Goal: Check status: Check status

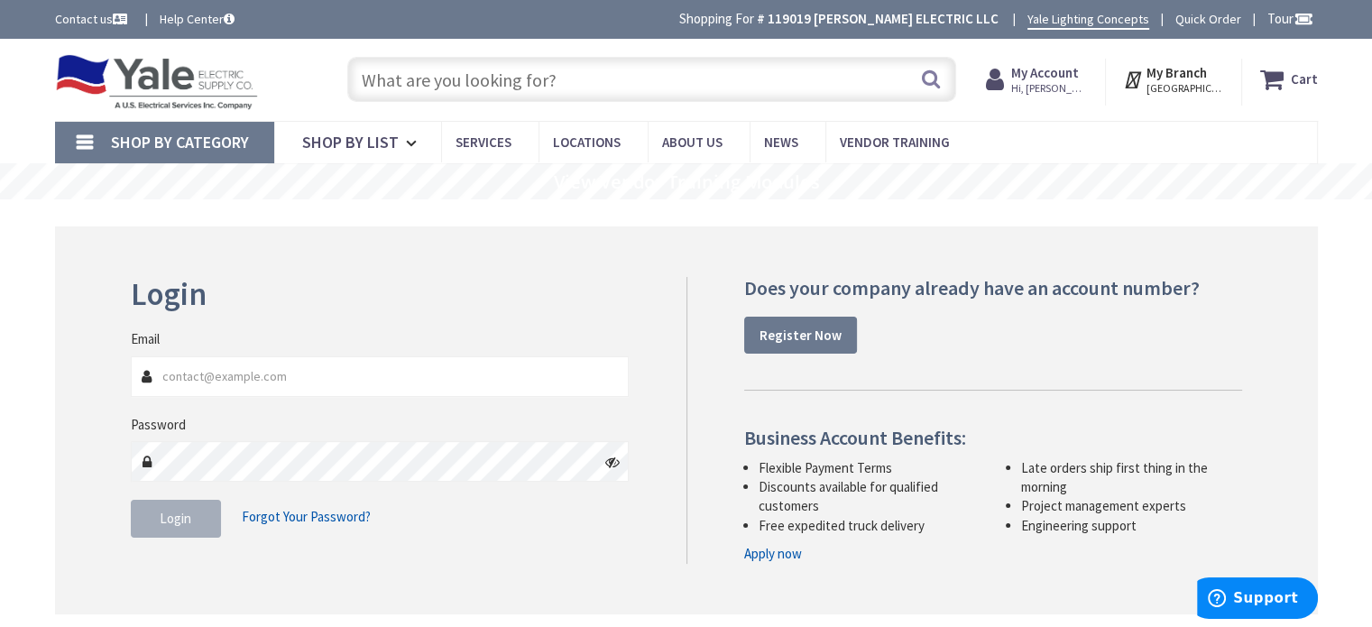
type input "[GEOGRAPHIC_DATA], [GEOGRAPHIC_DATA]"
type input "[EMAIL_ADDRESS][DOMAIN_NAME]"
click at [175, 522] on span "Login" at bounding box center [176, 518] width 32 height 17
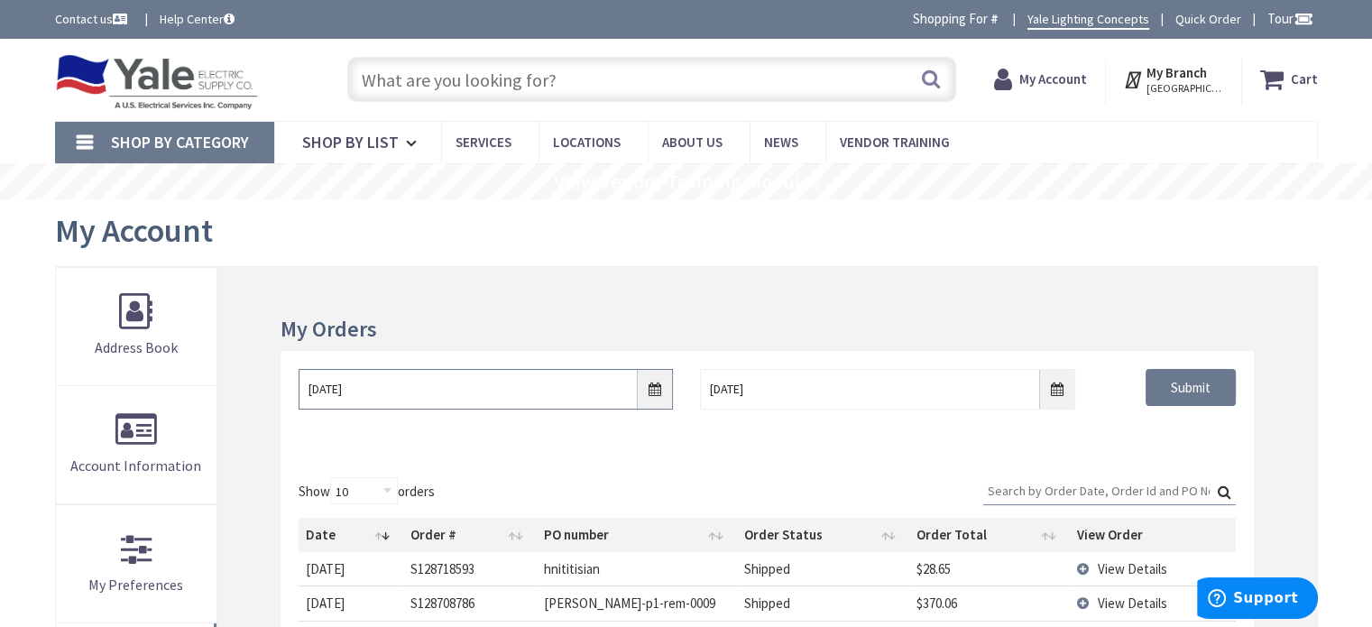
click at [656, 392] on input "[DATE]" at bounding box center [486, 389] width 374 height 41
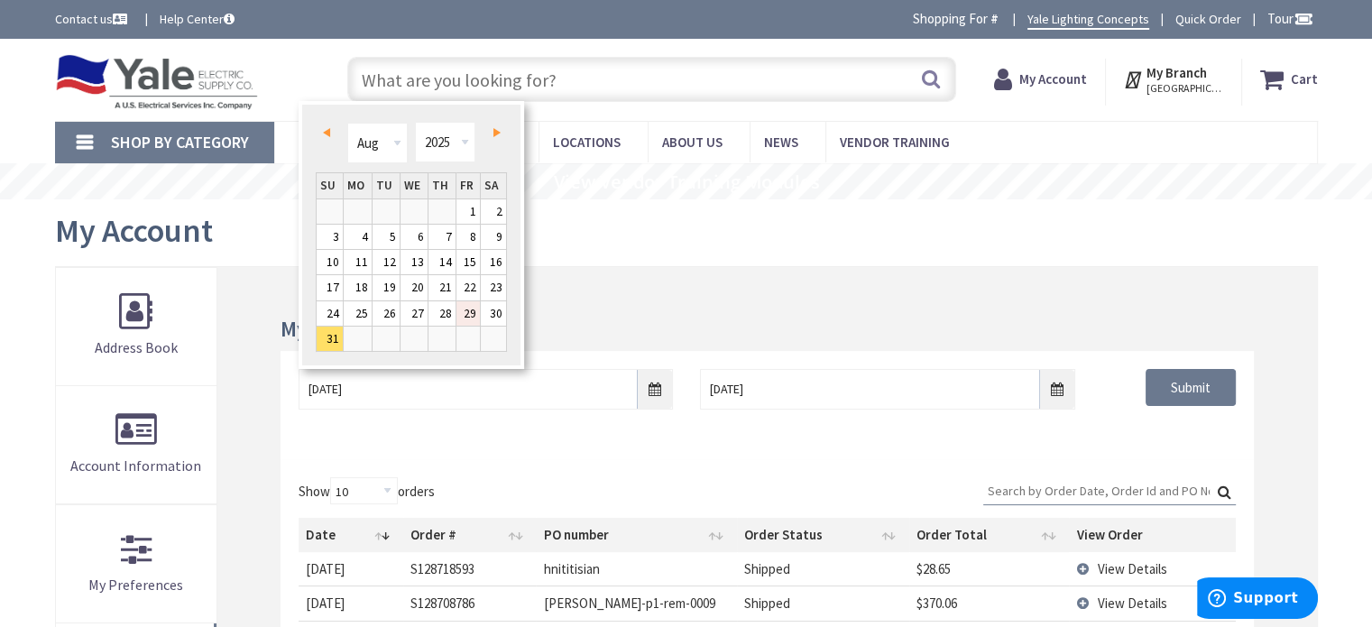
click at [468, 304] on link "29" at bounding box center [469, 313] width 24 height 24
type input "[DATE]"
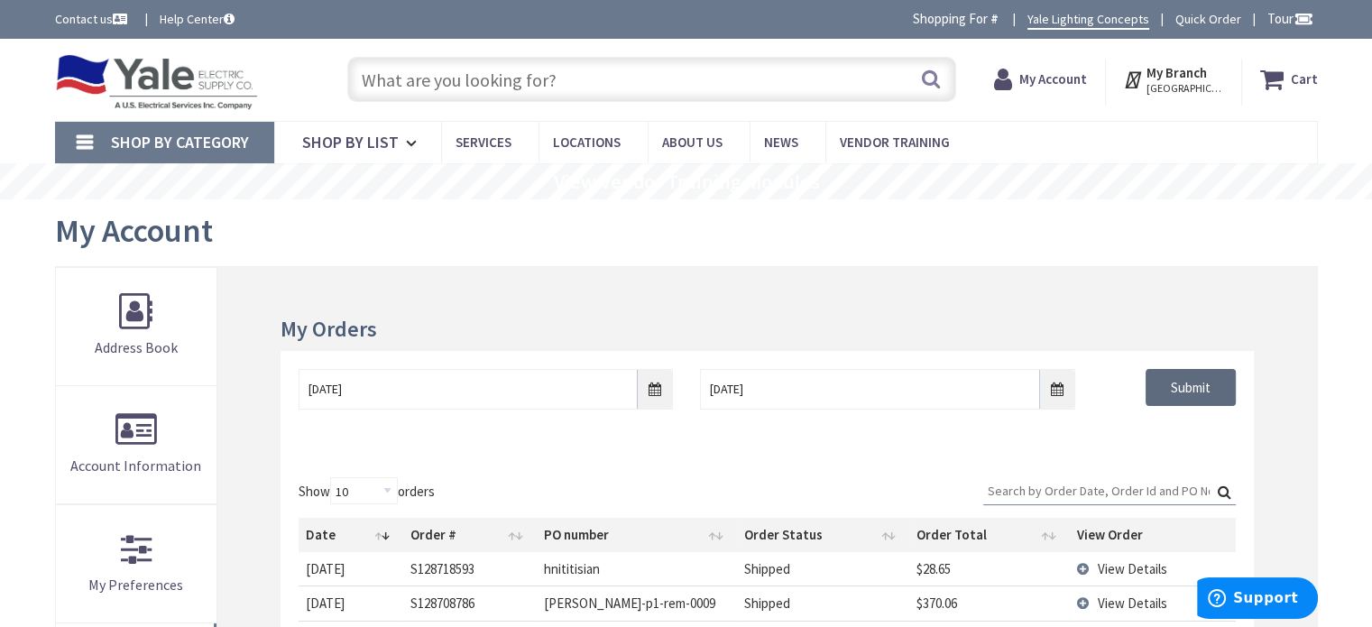
click at [1165, 377] on input "Submit" at bounding box center [1191, 388] width 90 height 38
click at [401, 71] on input "text" at bounding box center [651, 79] width 609 height 45
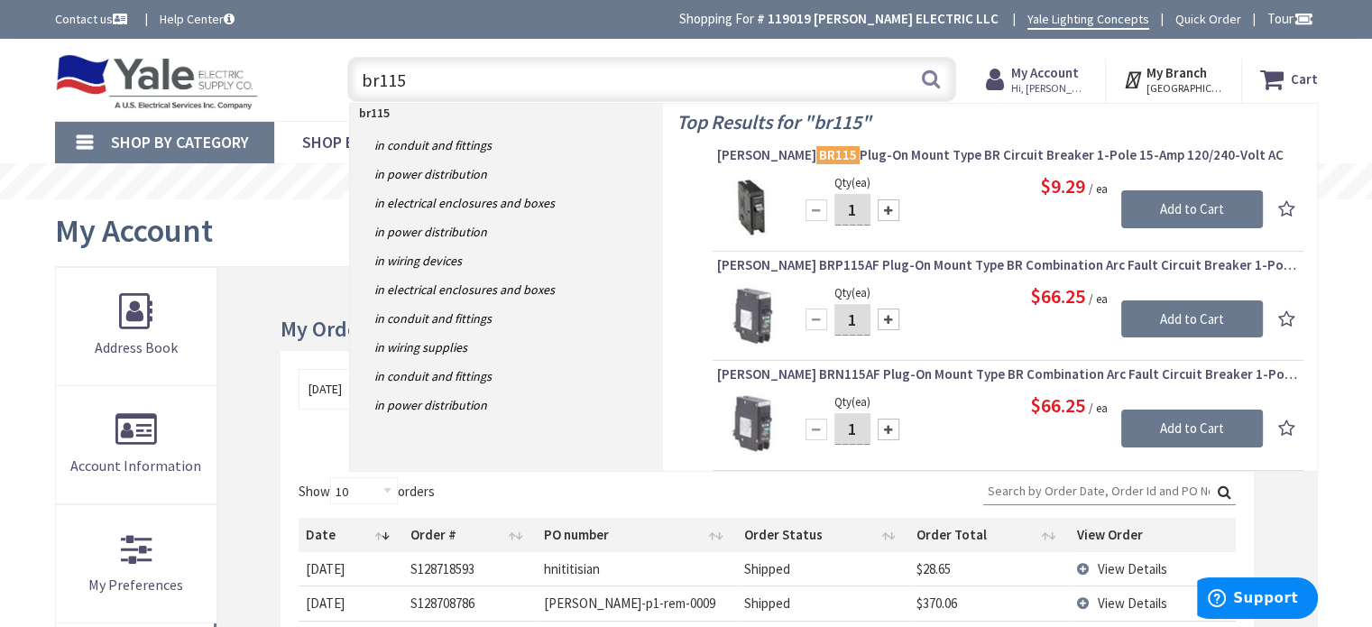
type input "br115"
